Goal: Entertainment & Leisure: Browse casually

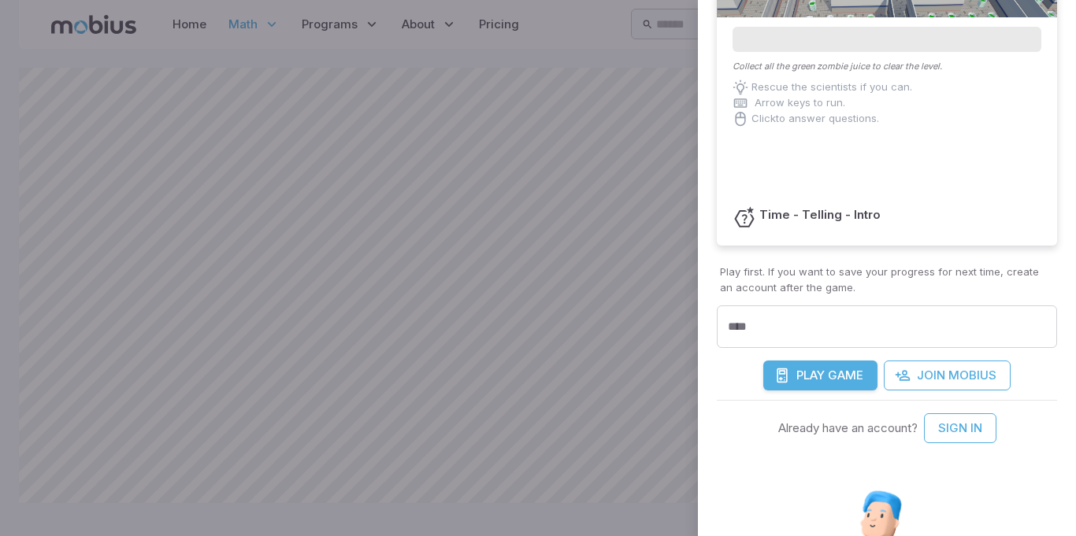
scroll to position [198, 0]
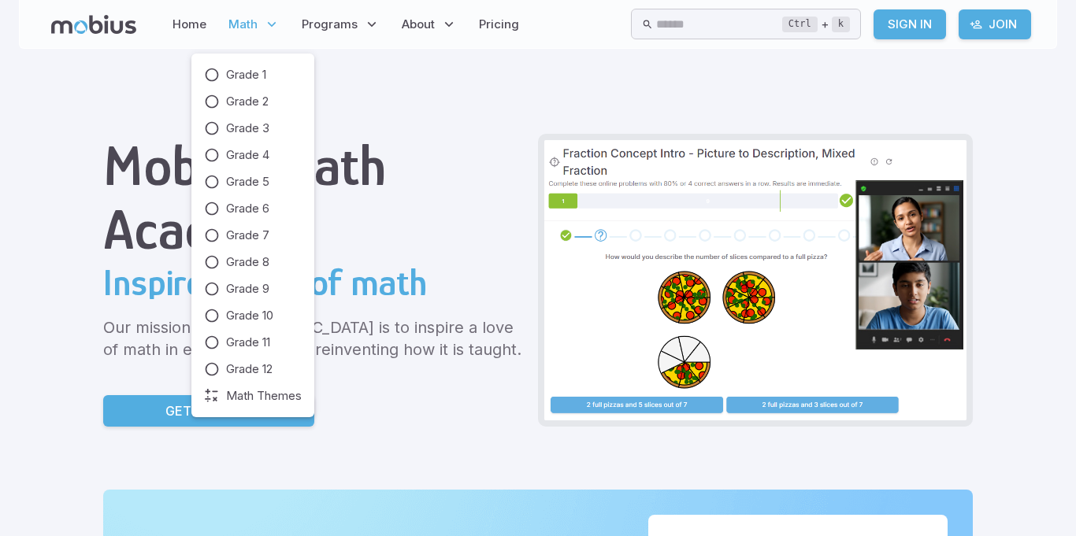
click at [261, 35] on p "Math" at bounding box center [254, 24] width 61 height 36
click at [249, 156] on span "Grade 4" at bounding box center [247, 154] width 43 height 17
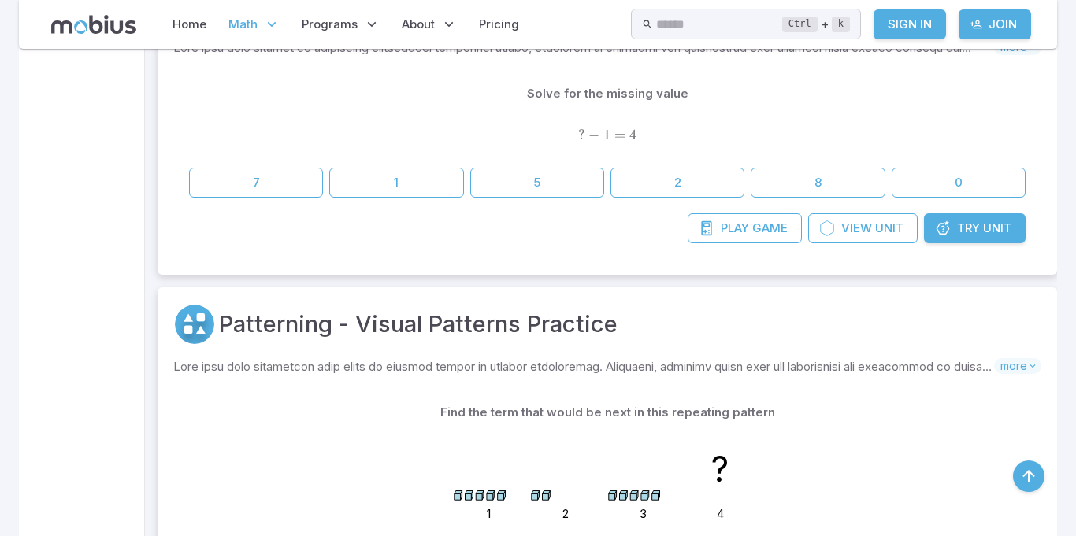
scroll to position [1791, 0]
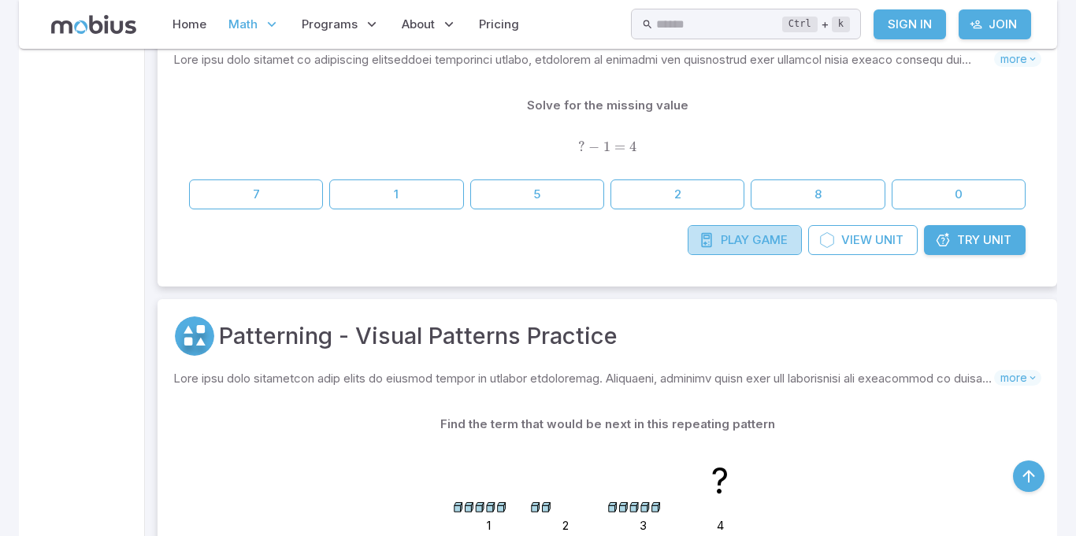
click at [700, 242] on icon at bounding box center [706, 240] width 16 height 16
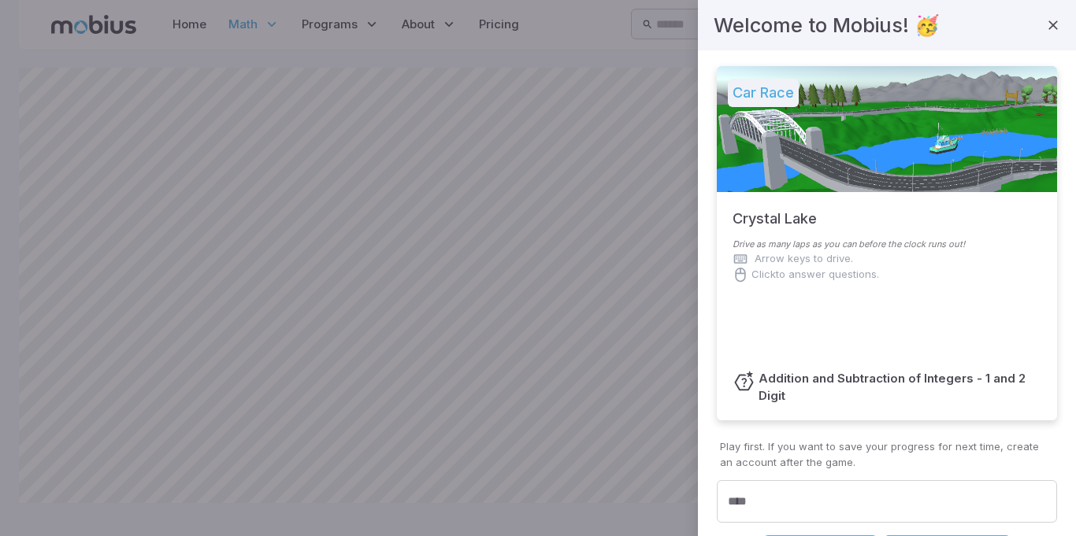
scroll to position [183, 0]
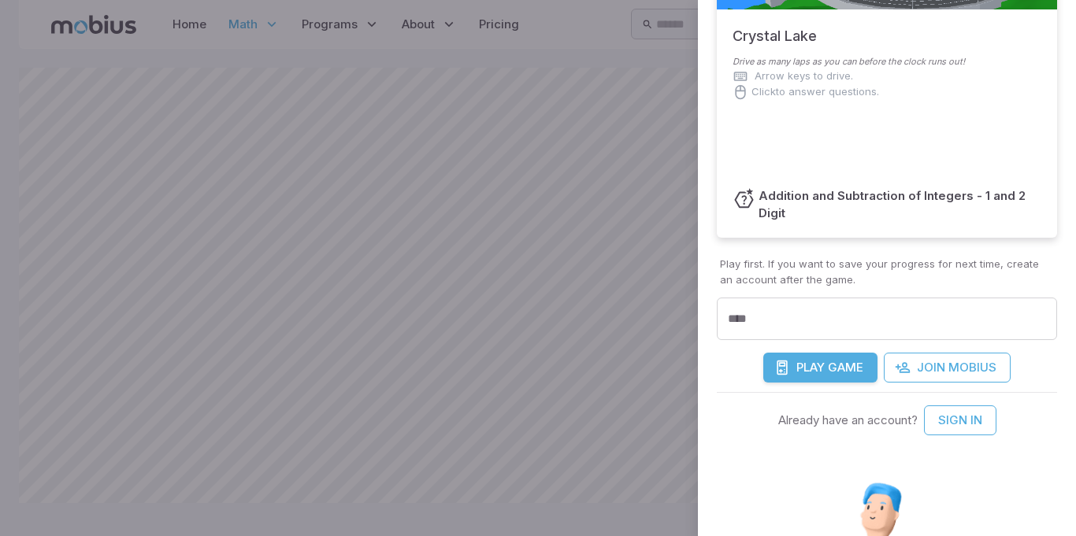
click at [823, 359] on span "Play" at bounding box center [810, 367] width 28 height 17
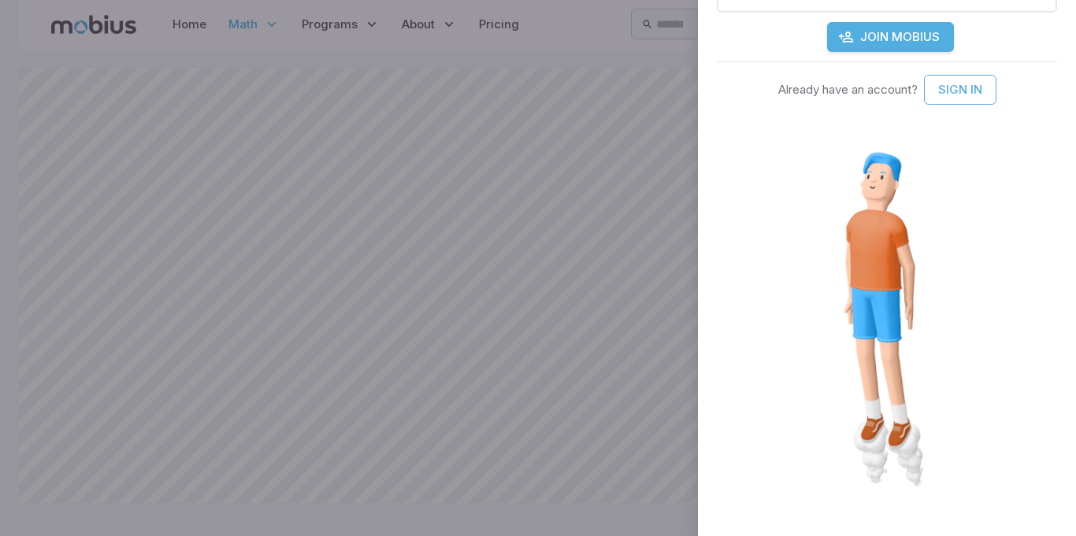
scroll to position [0, 0]
